Goal: Find specific page/section

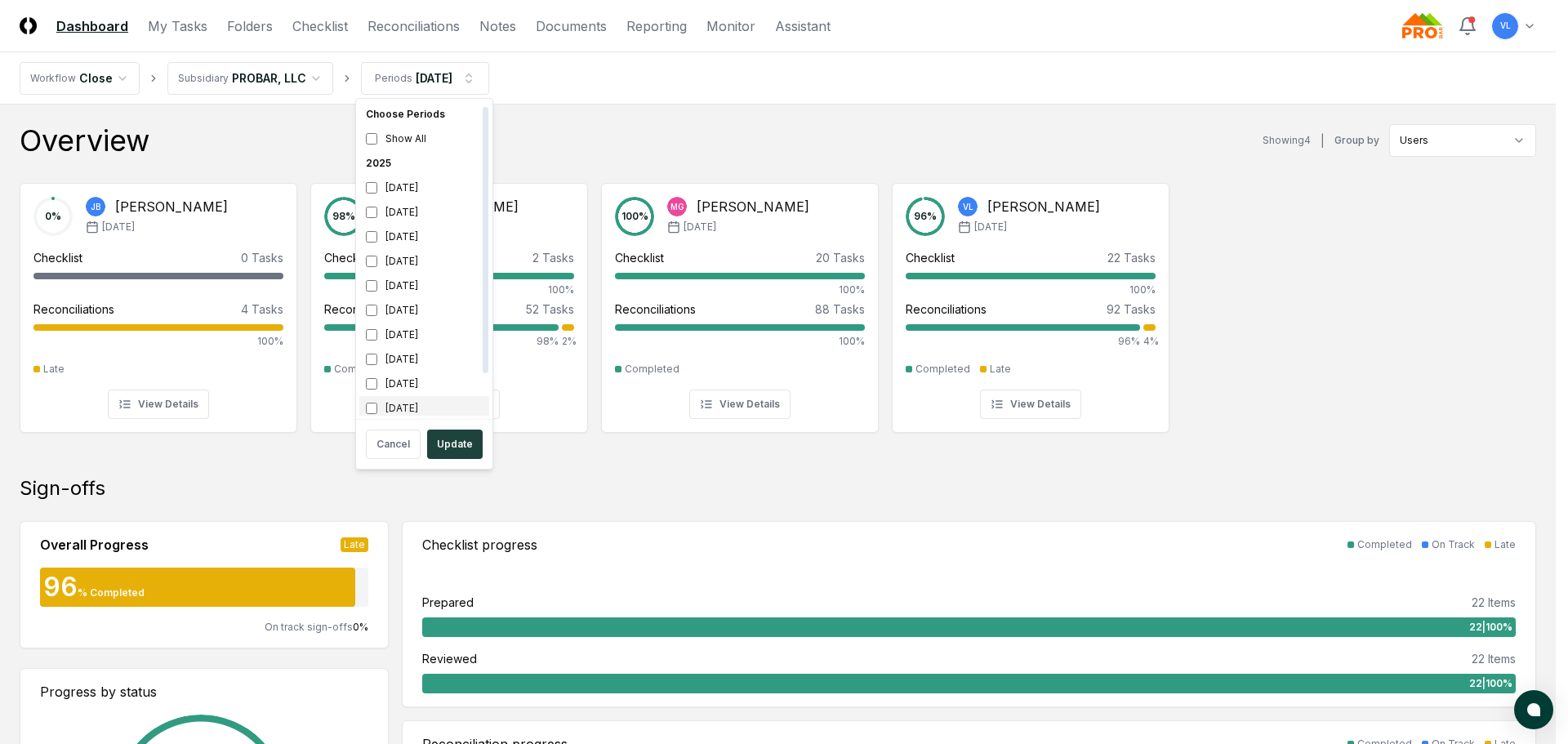
scroll to position [5, 0]
click at [450, 444] on button "Update" at bounding box center [455, 444] width 56 height 30
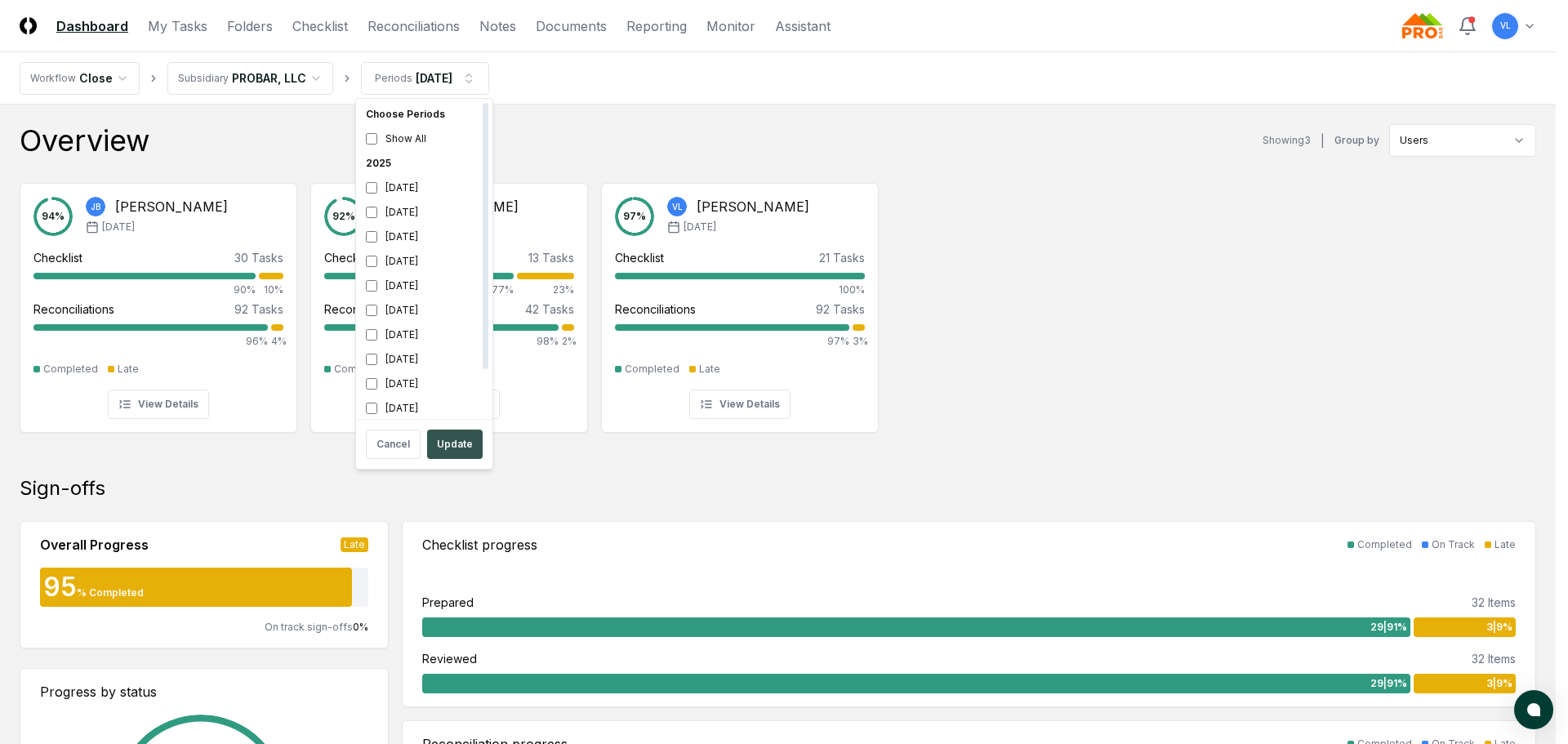
scroll to position [5, 0]
click at [456, 450] on button "Update" at bounding box center [455, 444] width 56 height 30
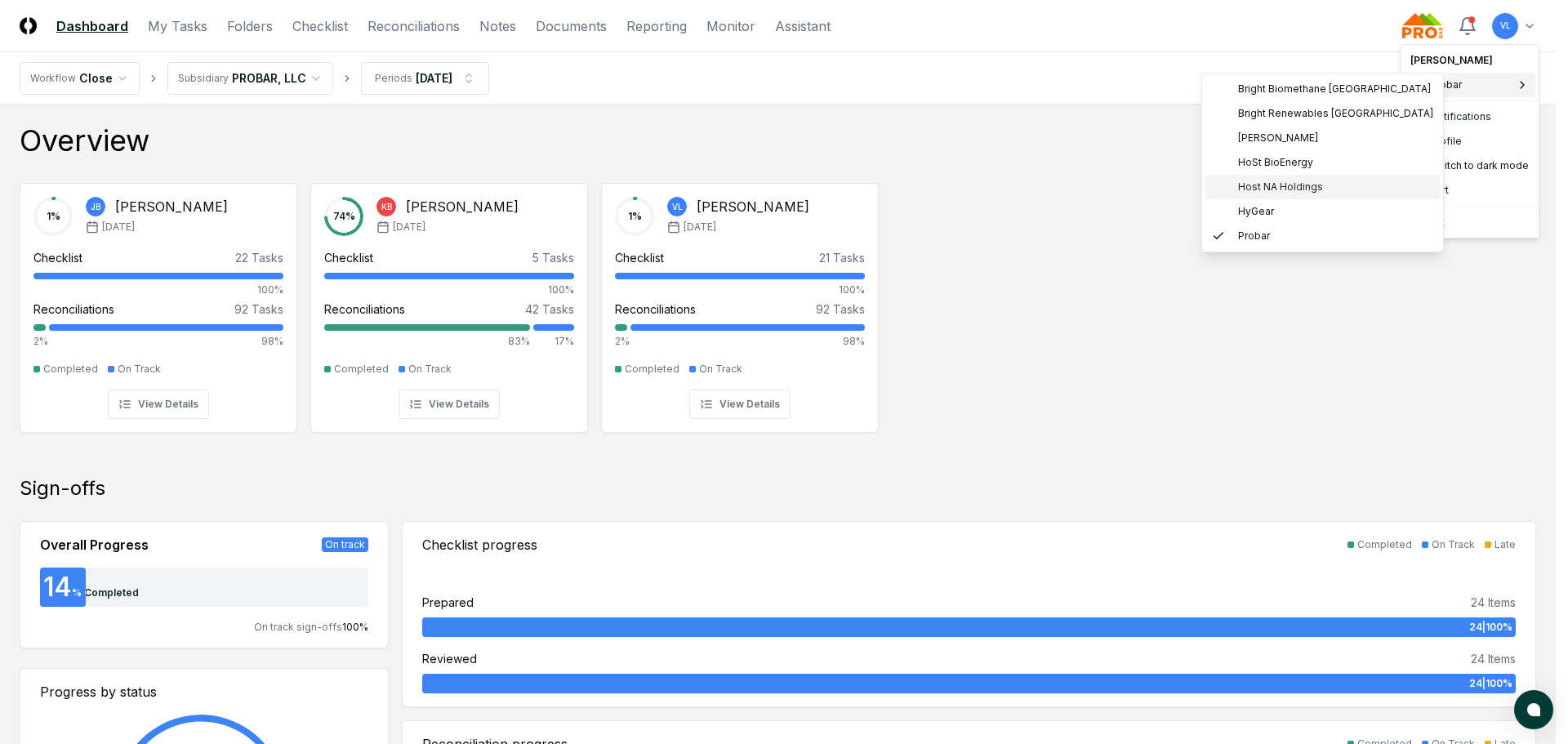
click at [1276, 192] on span "Host NA Holdings" at bounding box center [1280, 186] width 85 height 15
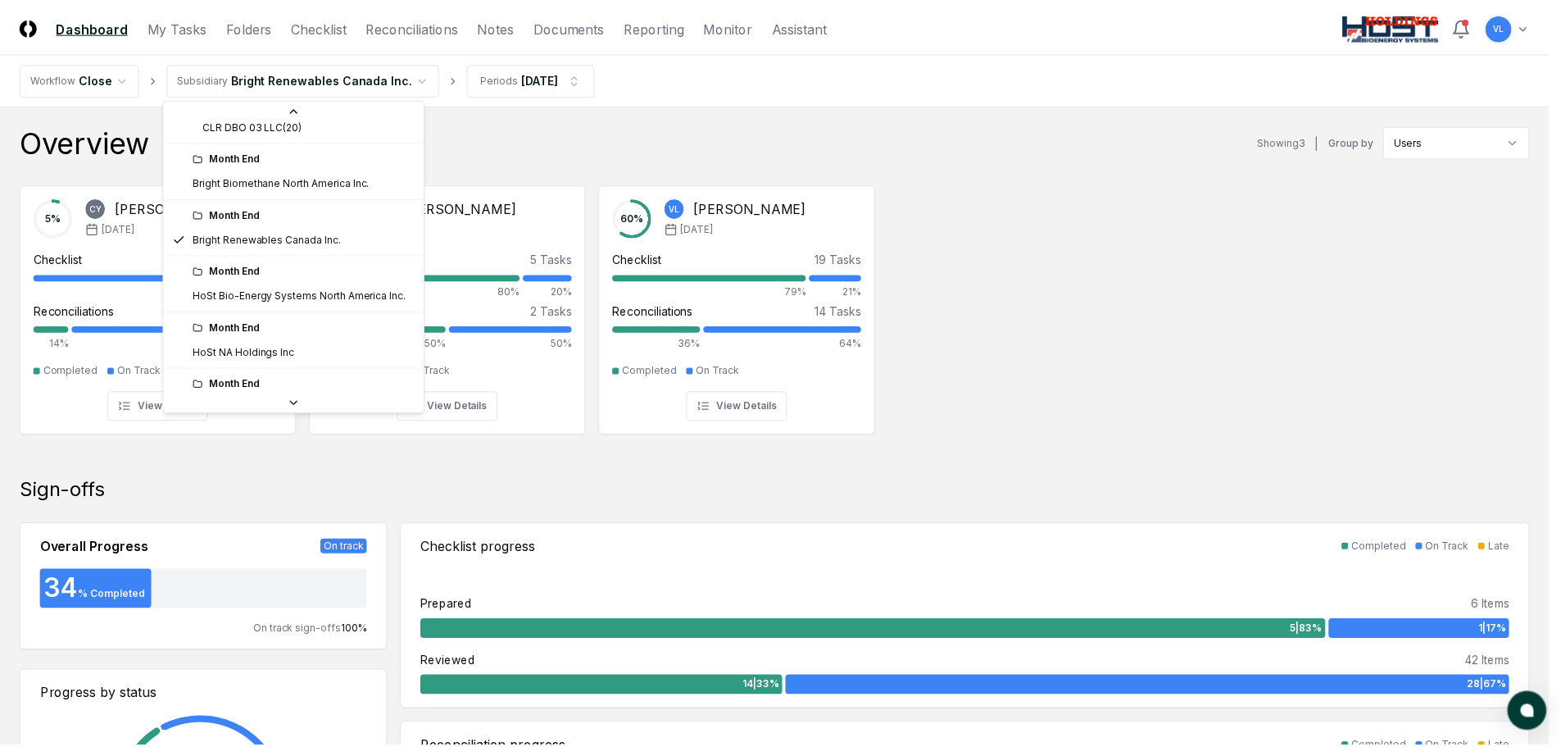
scroll to position [175, 0]
